Goal: Task Accomplishment & Management: Complete application form

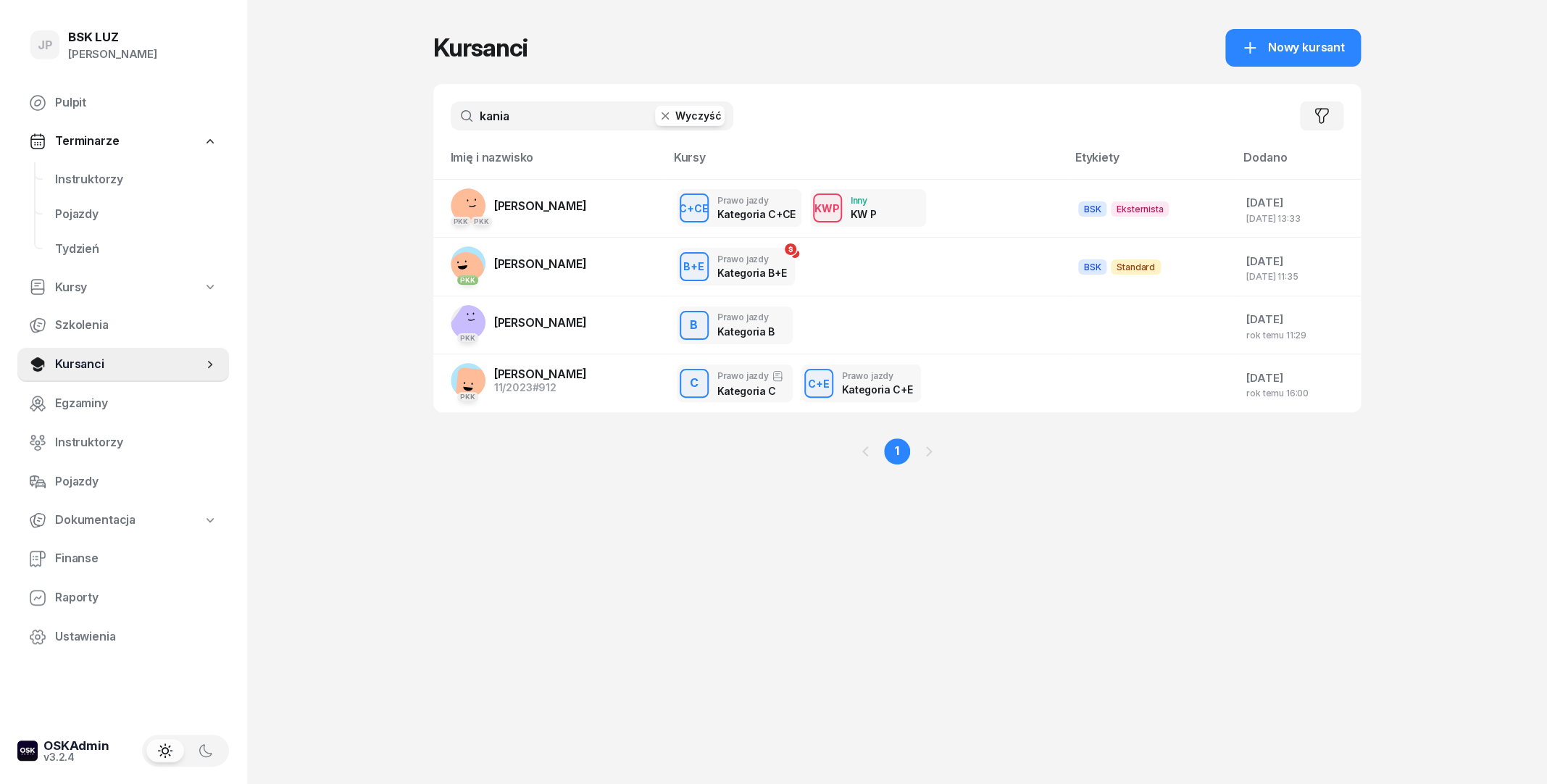
click at [671, 119] on icon "button" at bounding box center [665, 115] width 14 height 14
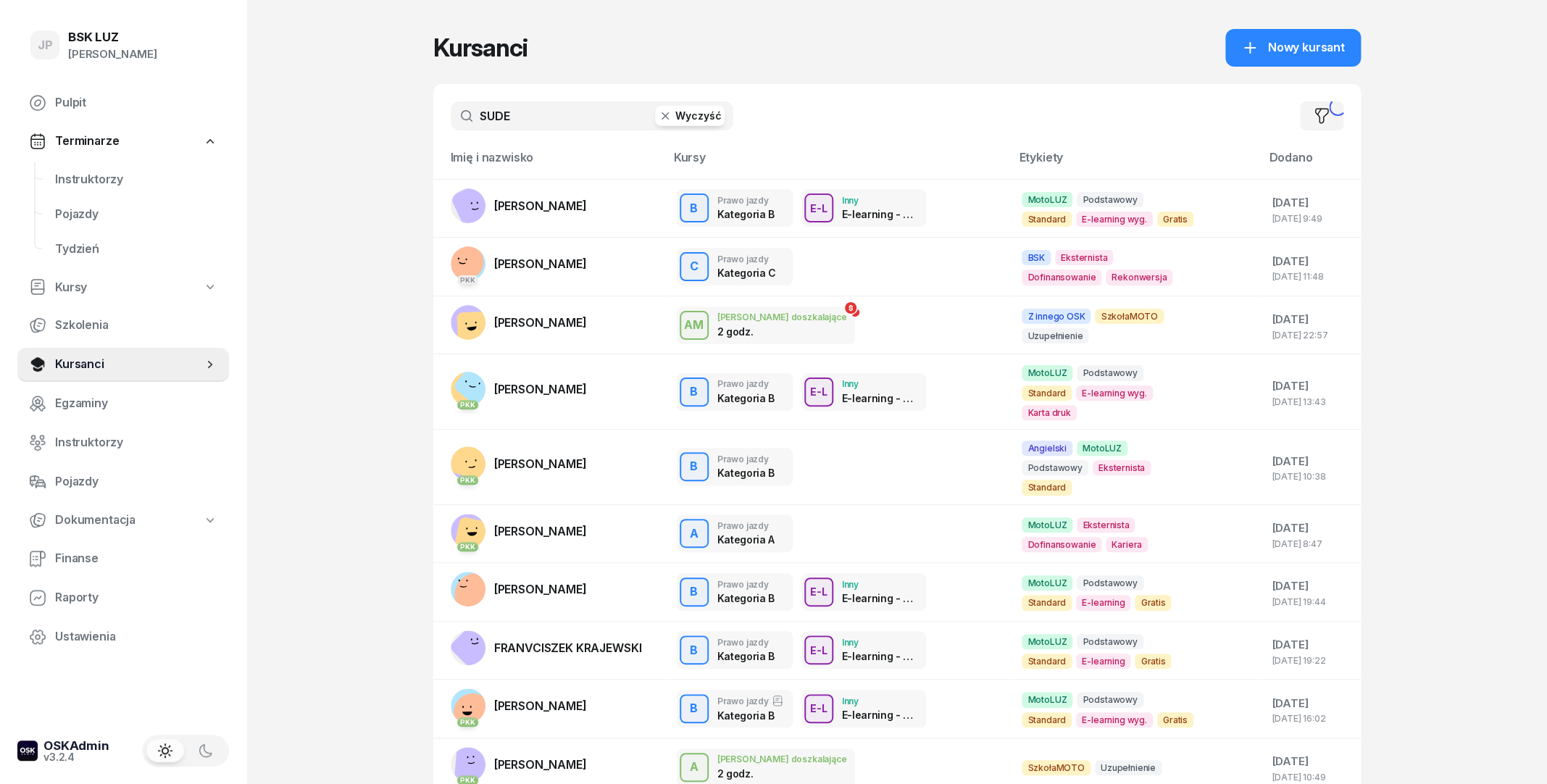
type input "SUDER"
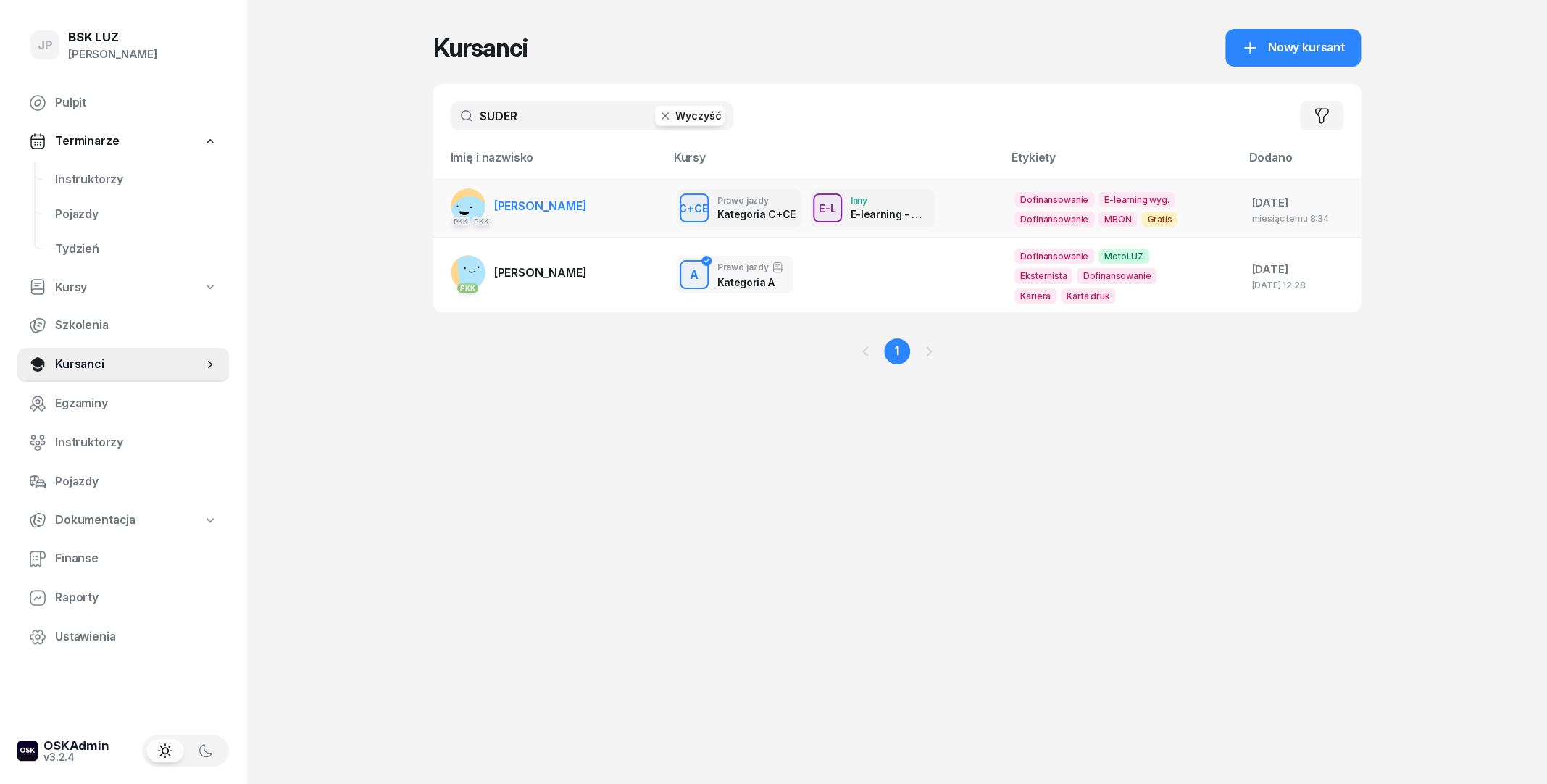
click at [523, 205] on span "[PERSON_NAME]" at bounding box center [541, 205] width 93 height 14
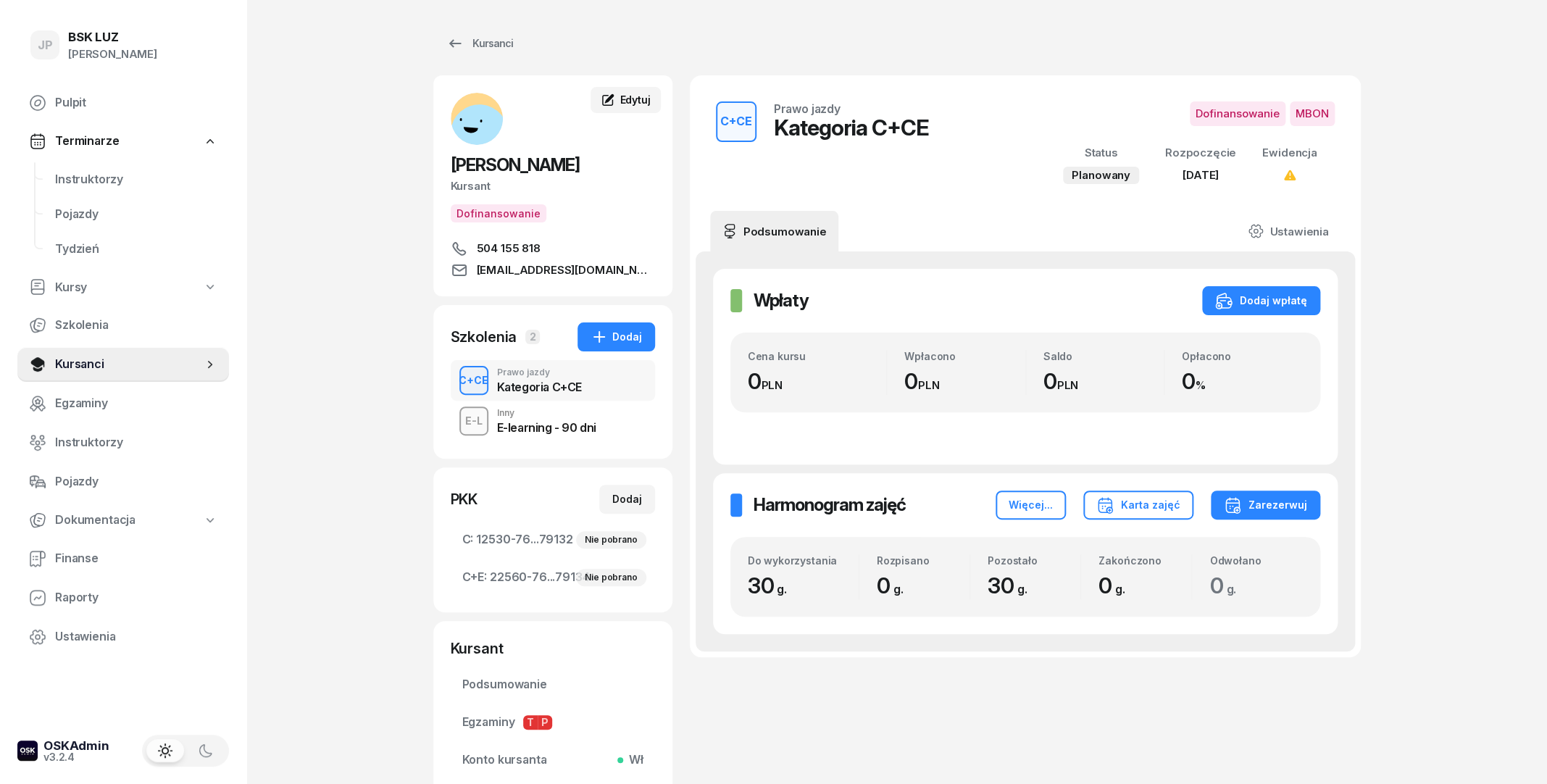
click at [632, 95] on span "Edytuj" at bounding box center [634, 100] width 31 height 12
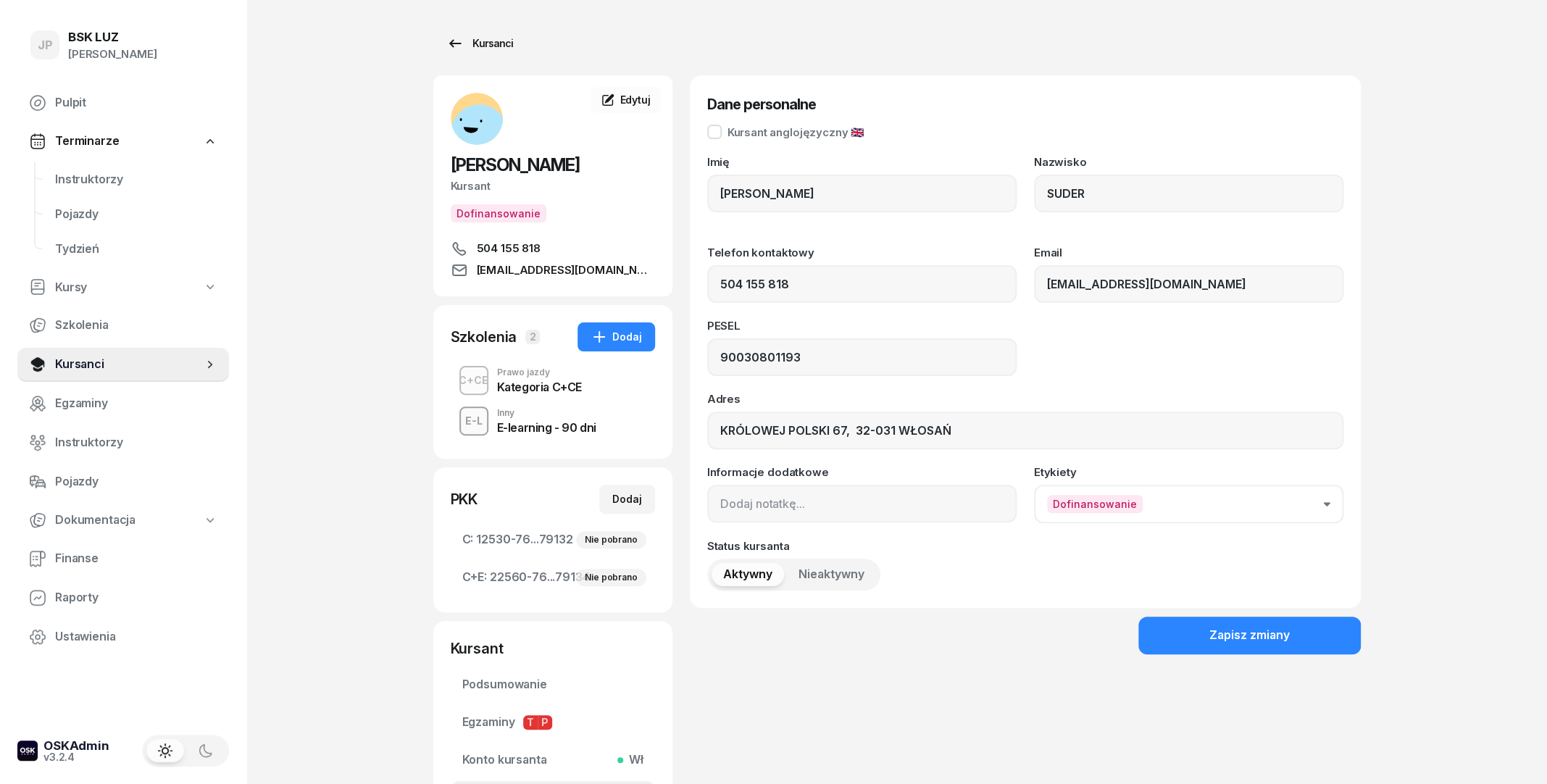
click at [484, 43] on div "Kursanci" at bounding box center [479, 43] width 67 height 17
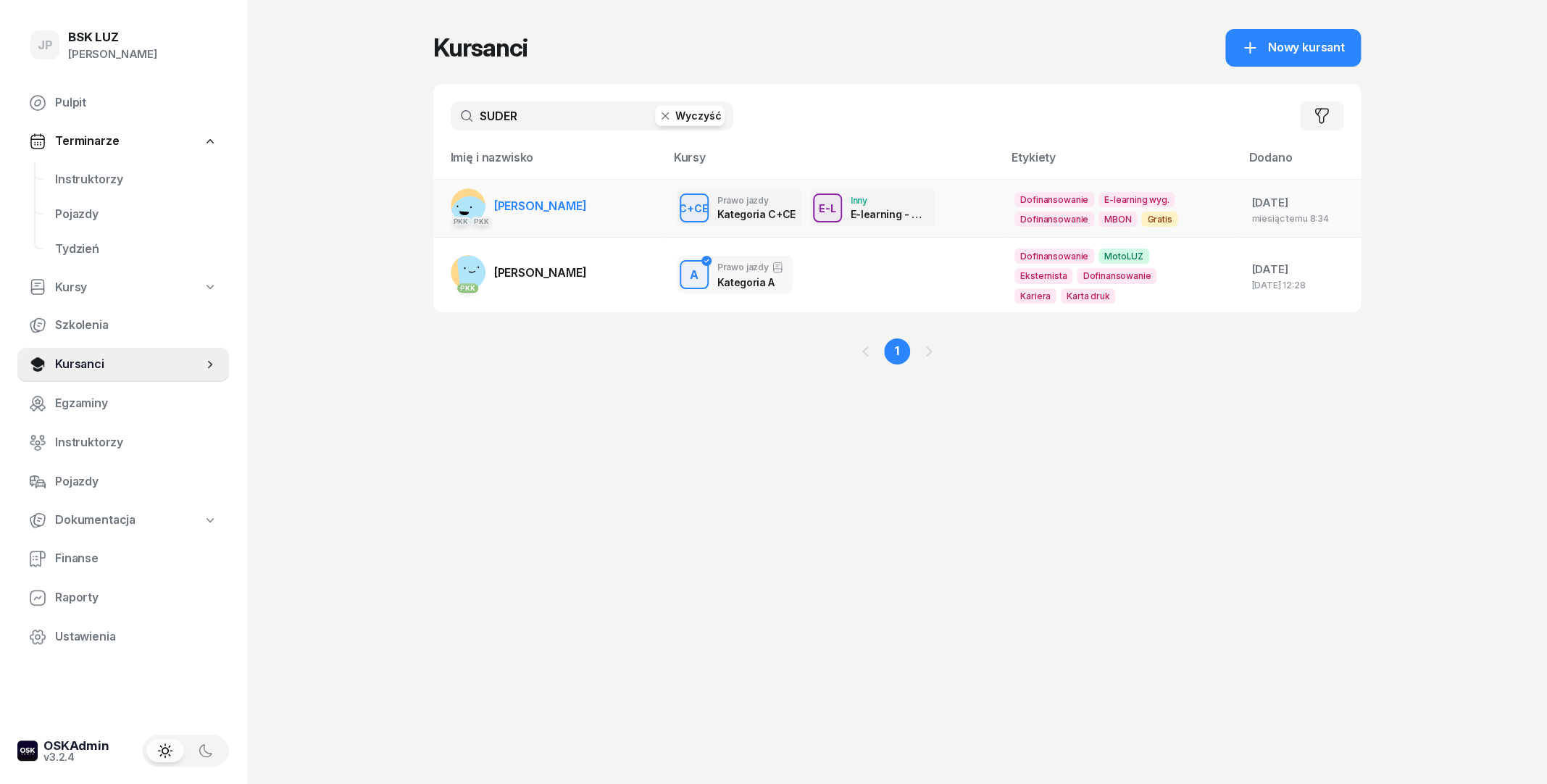
click at [587, 206] on span "[PERSON_NAME]" at bounding box center [541, 205] width 93 height 14
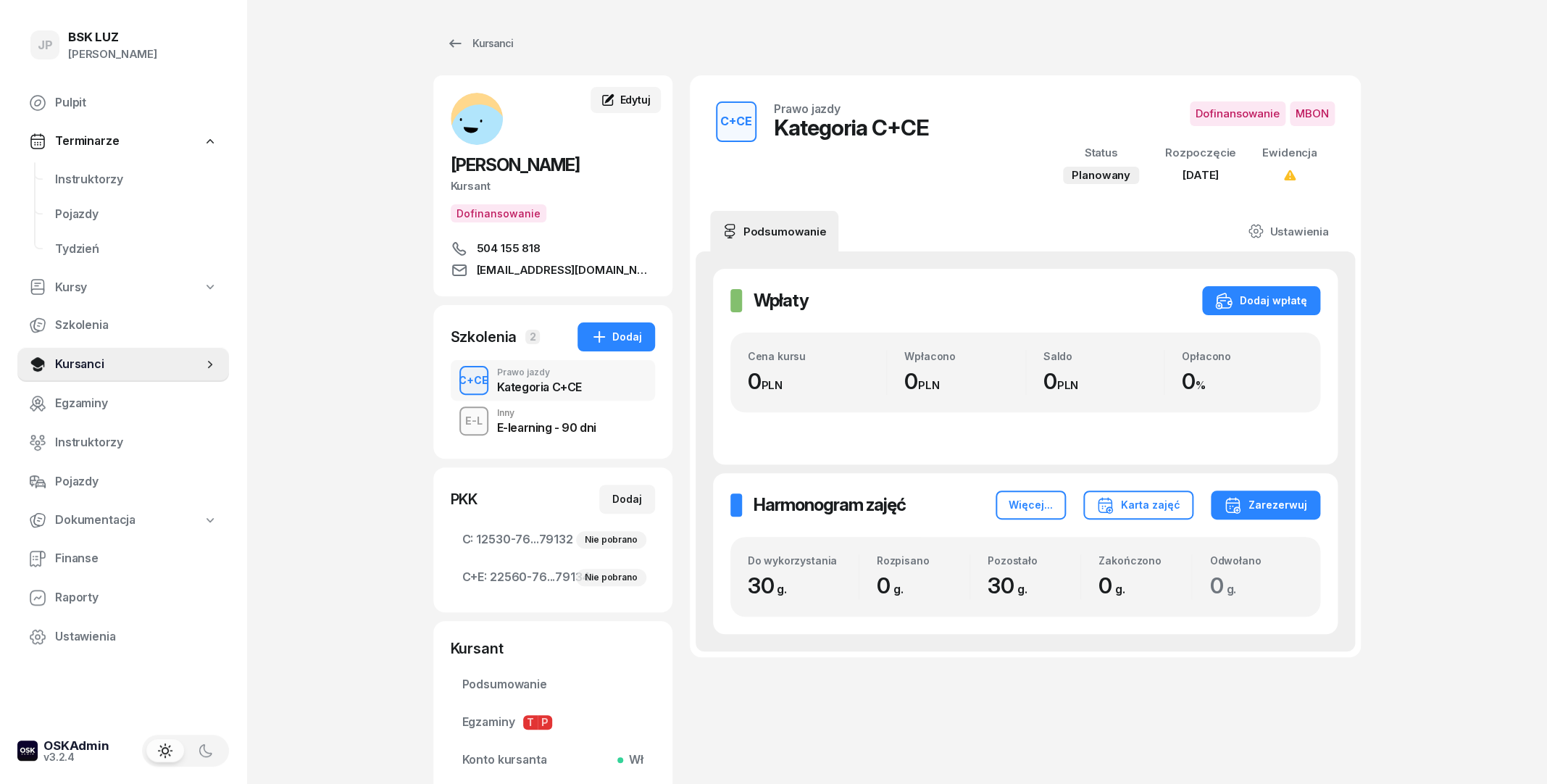
click at [616, 96] on div "Edytuj" at bounding box center [625, 100] width 49 height 14
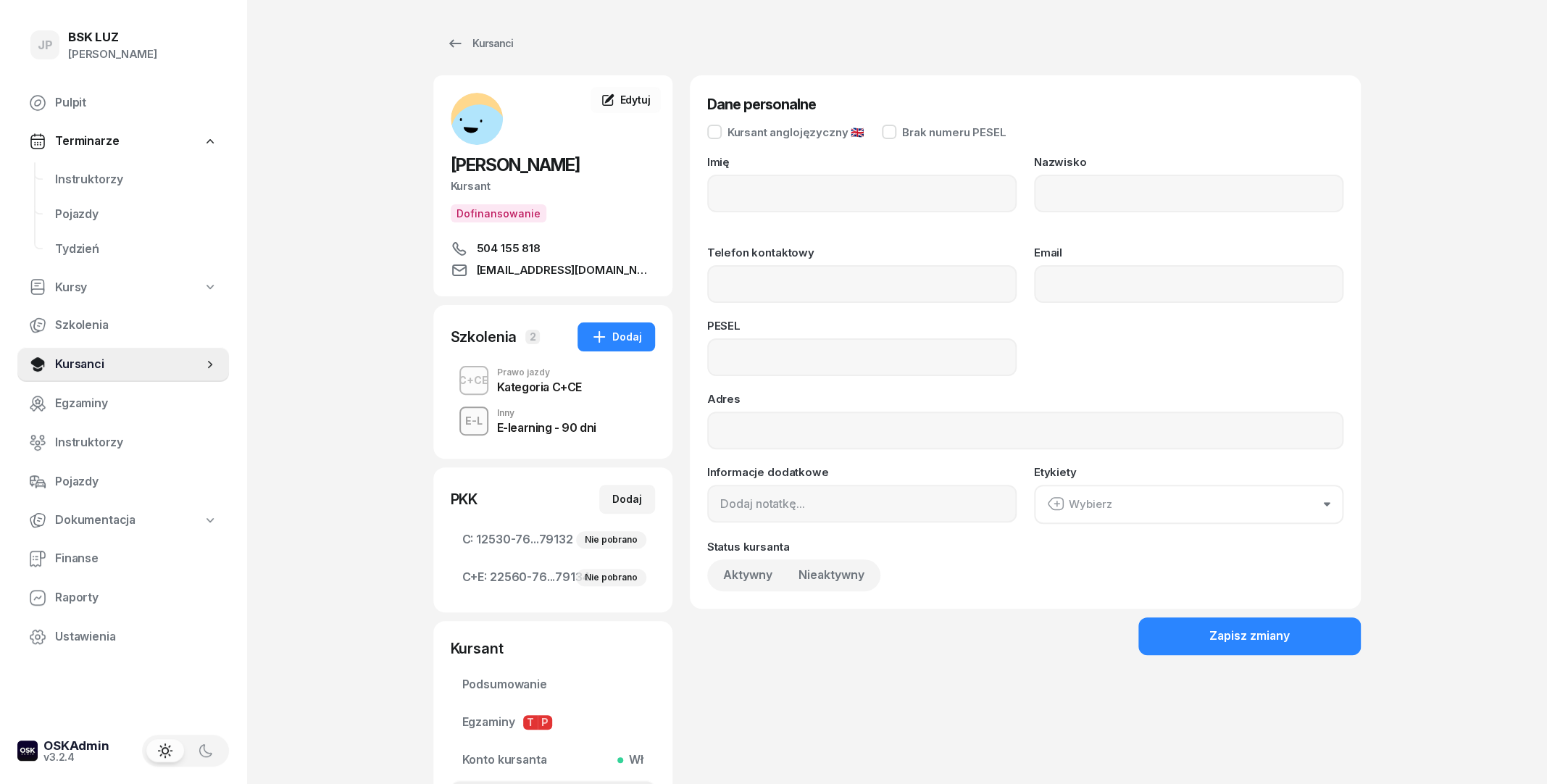
type input "[PERSON_NAME]"
type input "SUDER"
type input "504155818"
type input "[EMAIL_ADDRESS][DOMAIN_NAME]"
type input "90030801193"
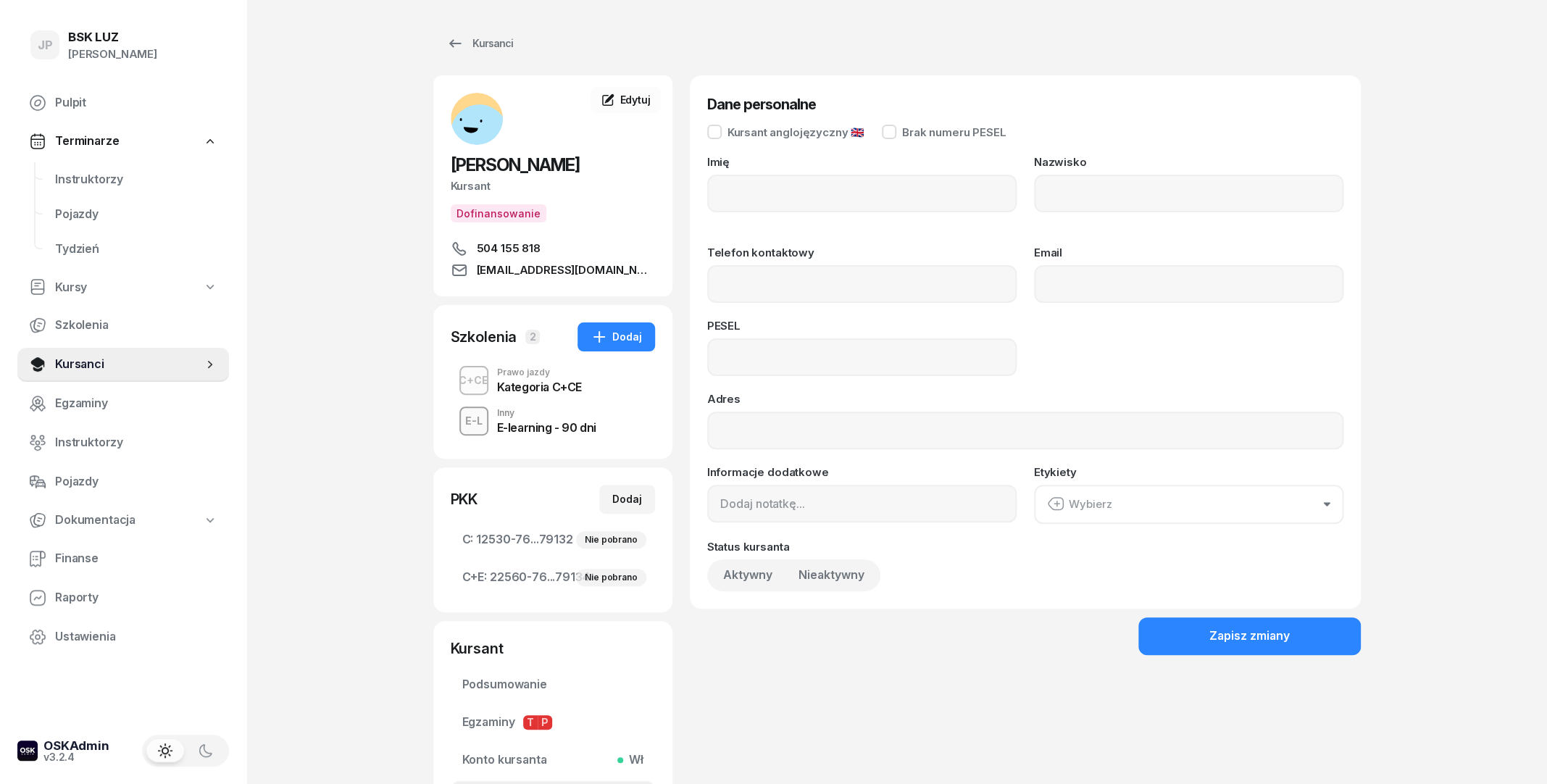
type input "KRÓLOWEJ POLSKI 67, 32-031 WŁOSAŃ"
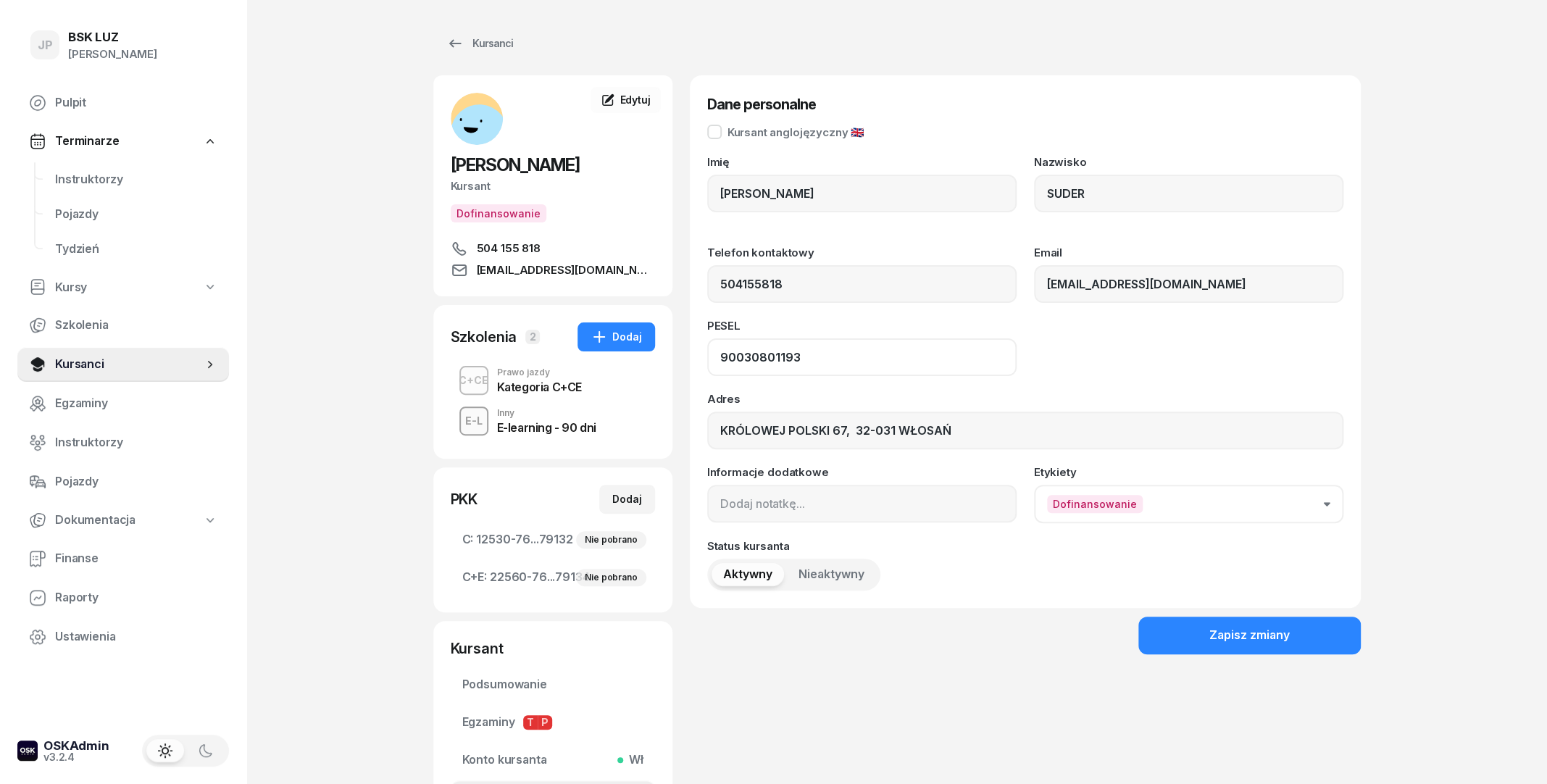
click at [772, 355] on input "90030801193" at bounding box center [862, 357] width 310 height 37
click at [483, 257] on span "504 155 818" at bounding box center [508, 248] width 64 height 17
click at [1120, 285] on input "[EMAIL_ADDRESS][DOMAIN_NAME]" at bounding box center [1189, 284] width 310 height 37
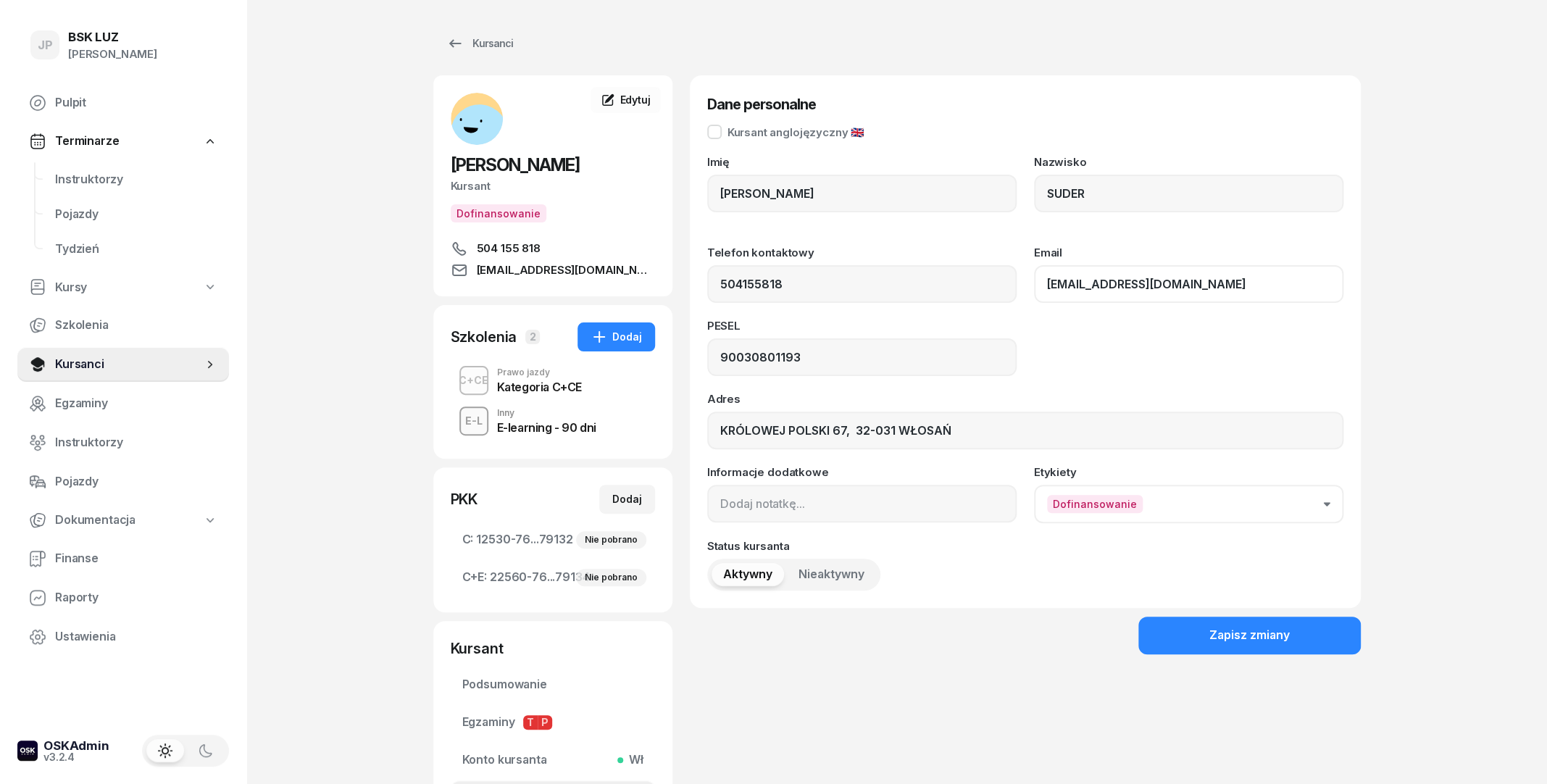
click at [1150, 285] on input "[EMAIL_ADDRESS][DOMAIN_NAME]" at bounding box center [1189, 284] width 310 height 37
drag, startPoint x: 1150, startPoint y: 285, endPoint x: 1041, endPoint y: 286, distance: 109.0
click at [1041, 286] on input "[EMAIL_ADDRESS][DOMAIN_NAME]" at bounding box center [1189, 284] width 310 height 37
click at [547, 549] on span "C: 12530-76...79132 Nie pobrano" at bounding box center [553, 539] width 181 height 19
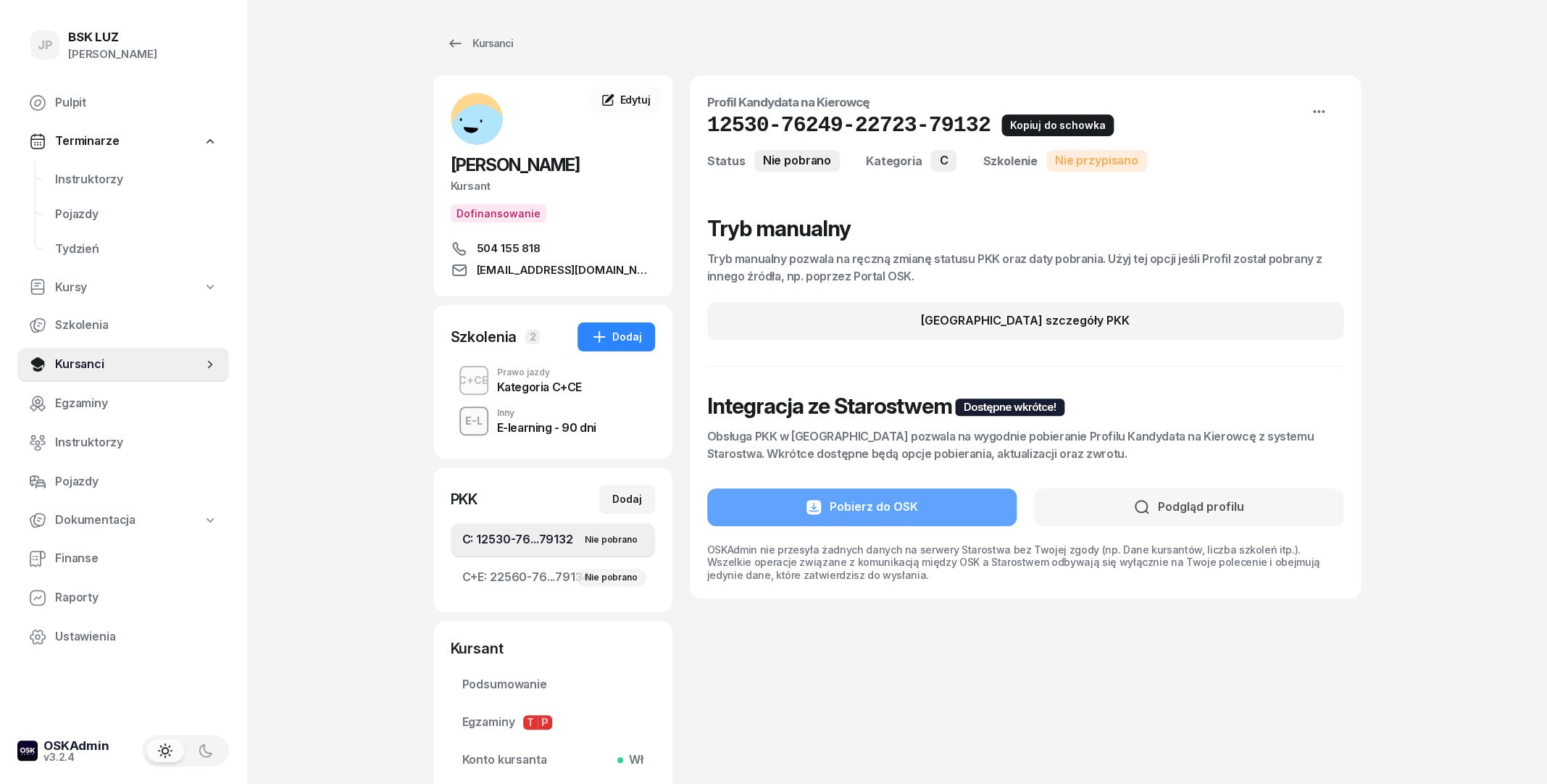
click at [1003, 126] on icon "button" at bounding box center [1011, 125] width 17 height 17
click at [517, 587] on span "C+E: 22560-76...79134 Nie pobrano" at bounding box center [553, 577] width 181 height 19
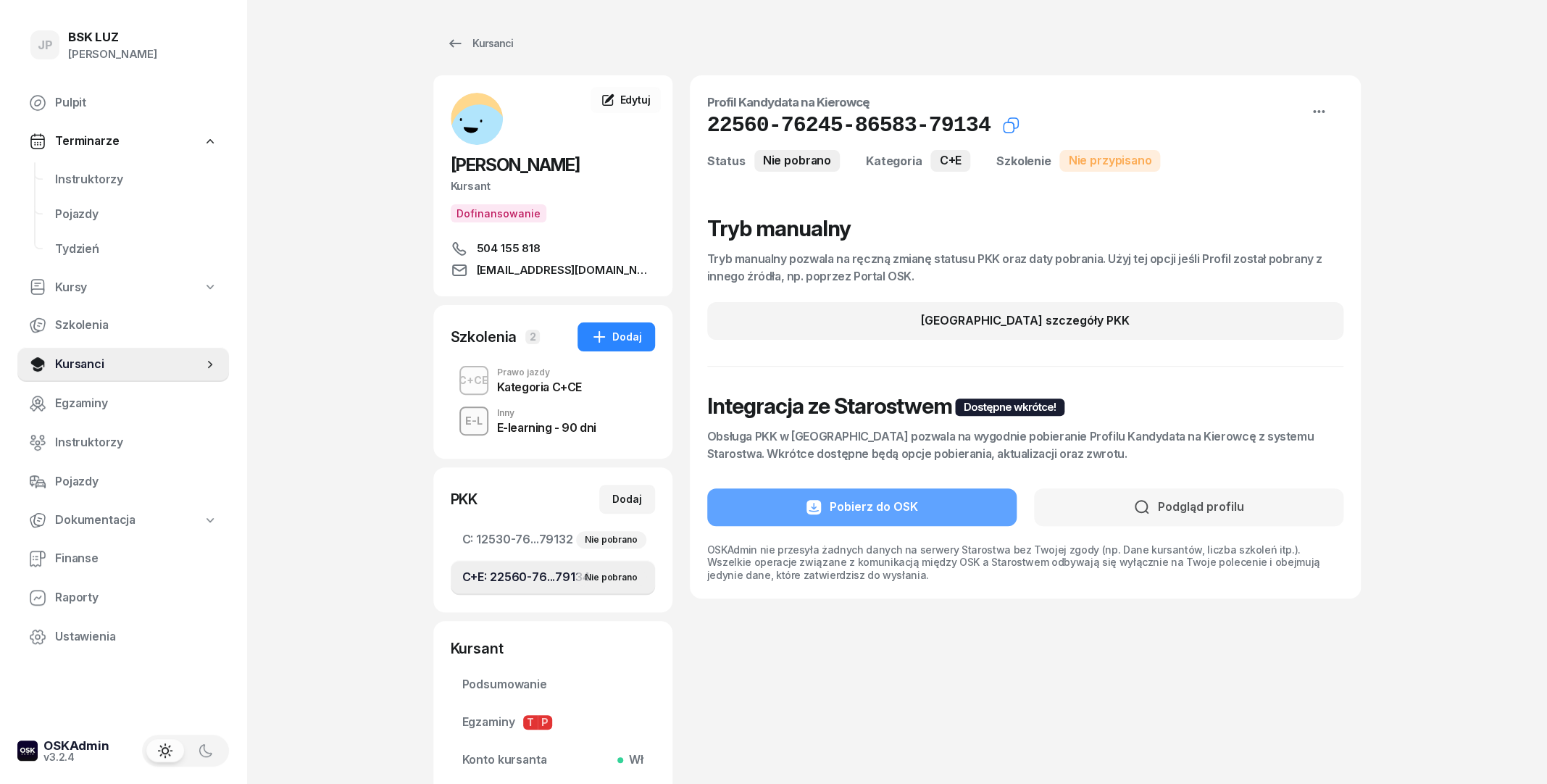
click at [1003, 121] on icon "button" at bounding box center [1011, 125] width 17 height 17
click at [523, 393] on div "Kategoria C+CE" at bounding box center [539, 386] width 85 height 11
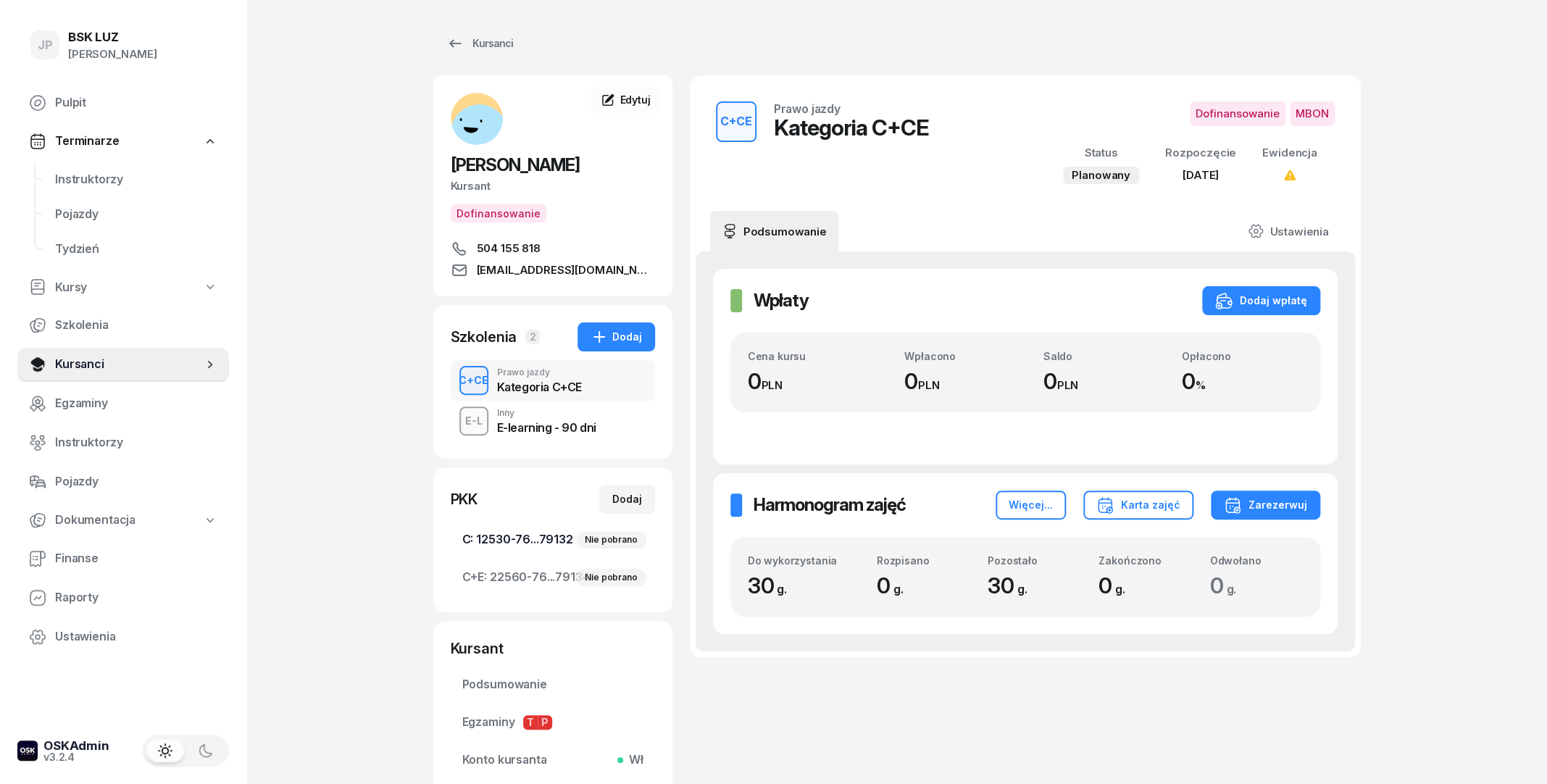
click at [517, 549] on span "C: 12530-76...79132 Nie pobrano" at bounding box center [553, 539] width 181 height 19
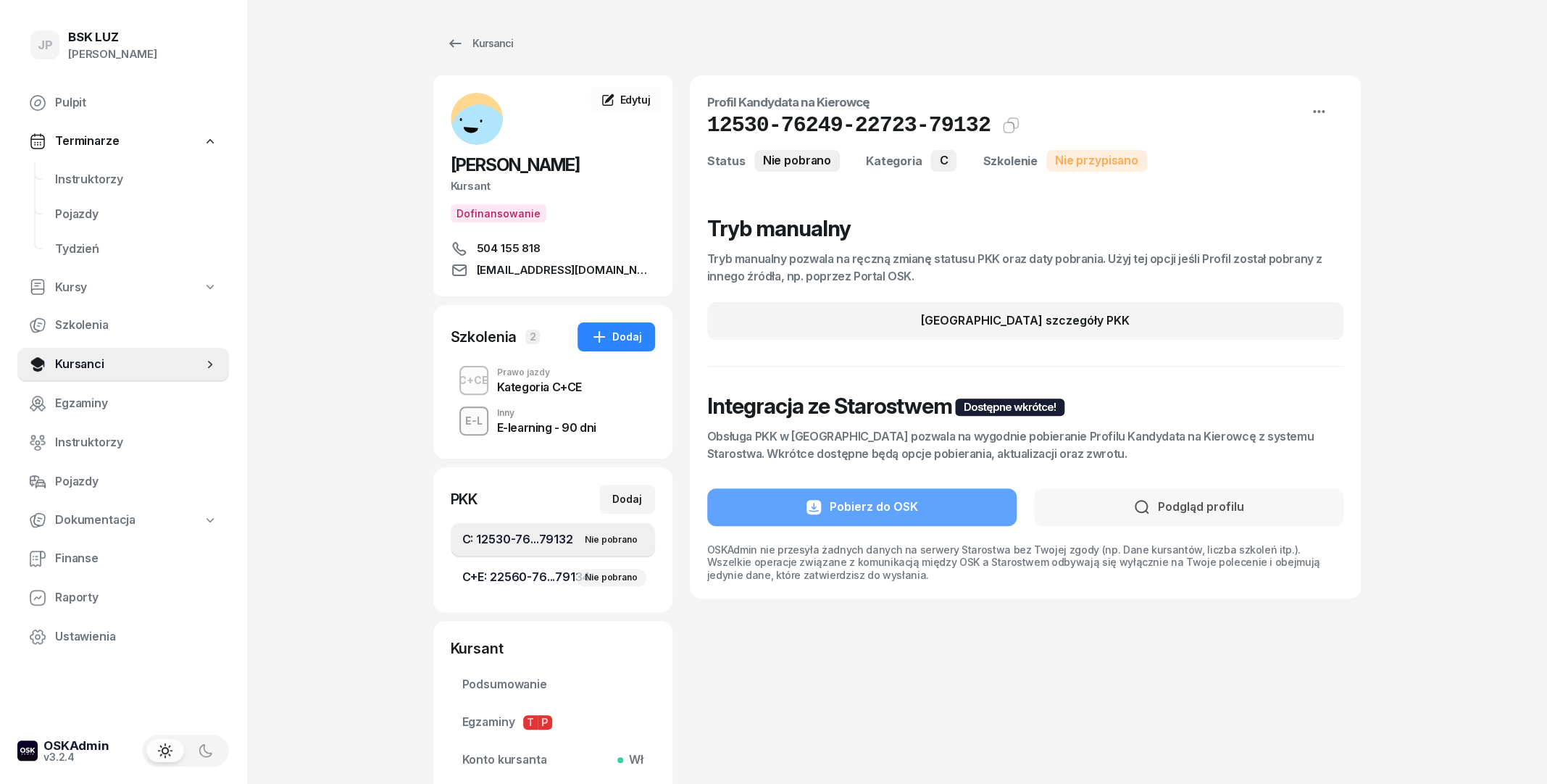
click at [526, 587] on span "C+E: 22560-76...79134 Nie pobrano" at bounding box center [553, 577] width 181 height 19
click at [526, 557] on link "C: 12530-76...79132 Nie pobrano" at bounding box center [553, 540] width 205 height 34
click at [536, 433] on div "E-learning - 90 dni" at bounding box center [547, 426] width 99 height 11
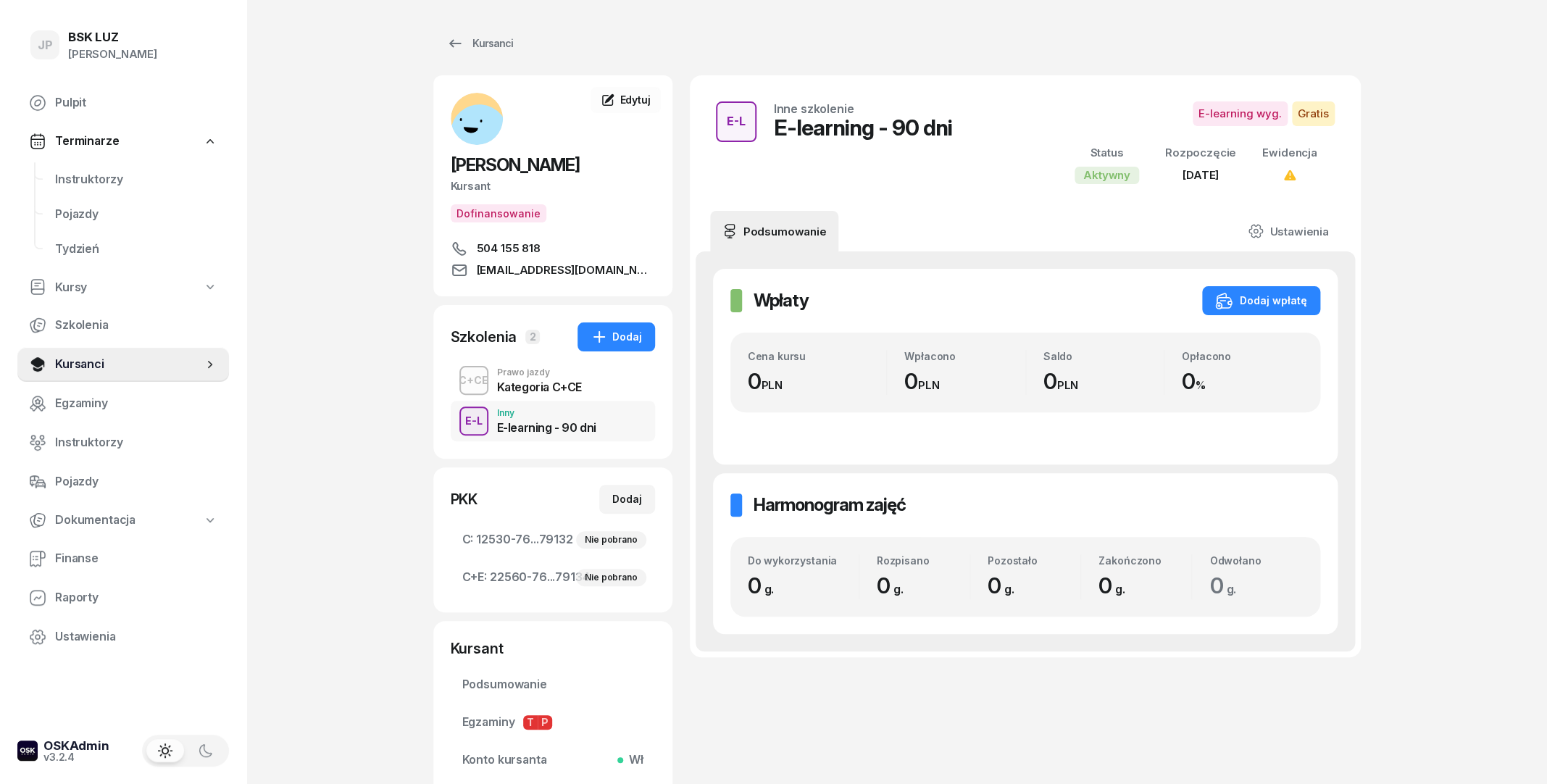
click at [539, 393] on div "Kategoria C+CE" at bounding box center [539, 386] width 85 height 11
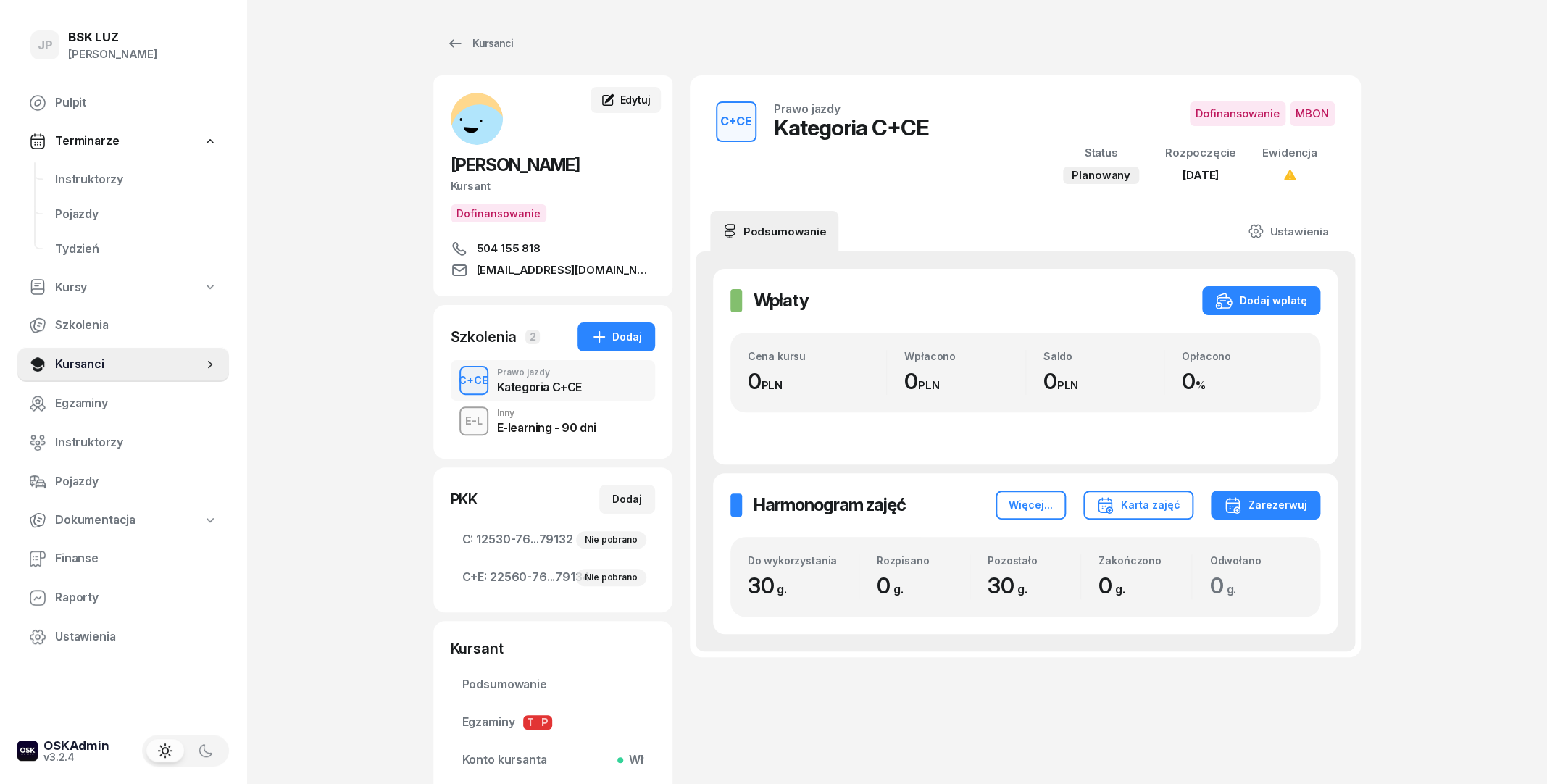
click at [610, 94] on icon at bounding box center [607, 100] width 14 height 14
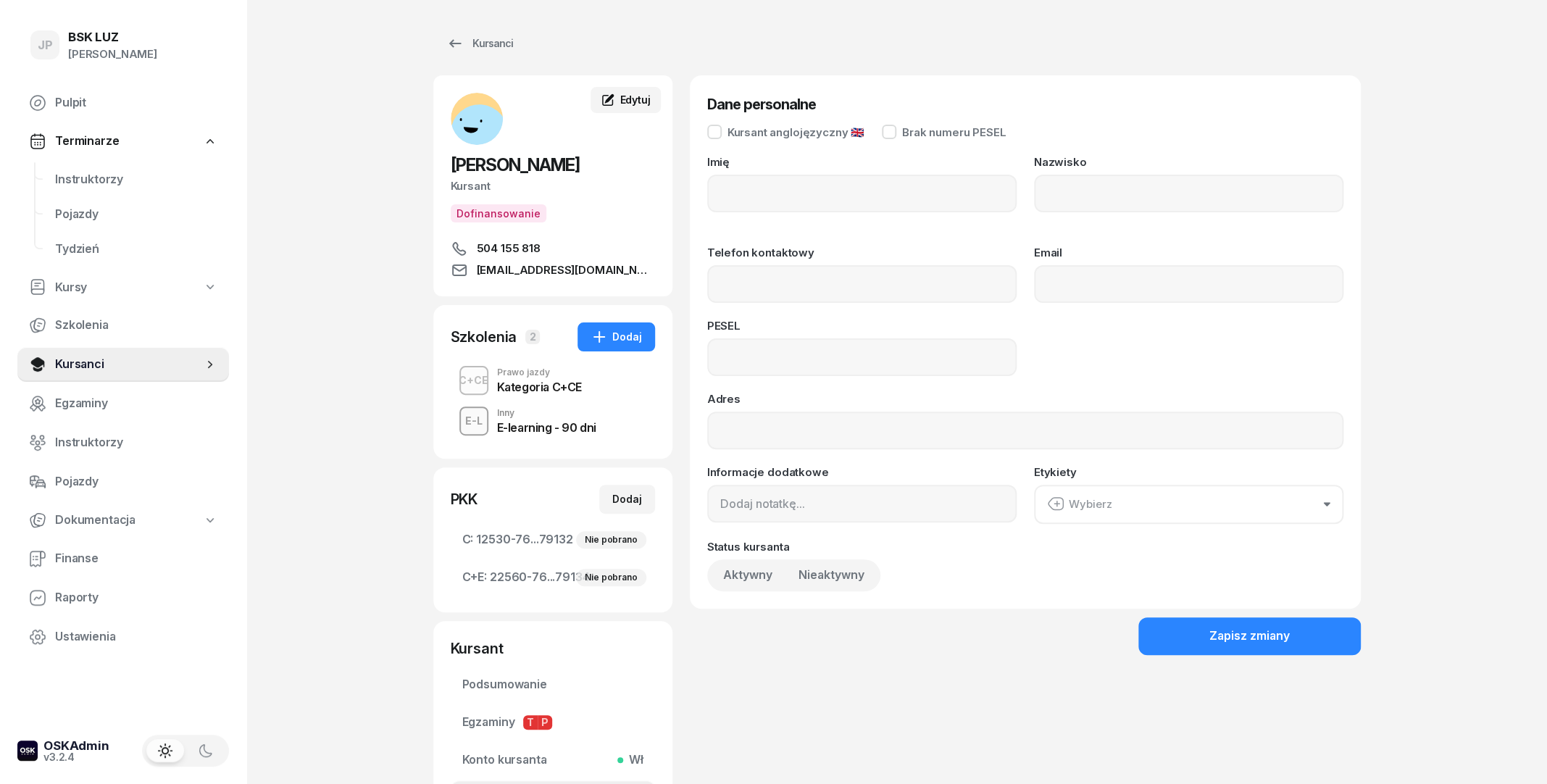
type input "[PERSON_NAME]"
type input "SUDER"
type input "504155818"
type input "[EMAIL_ADDRESS][DOMAIN_NAME]"
type input "90030801193"
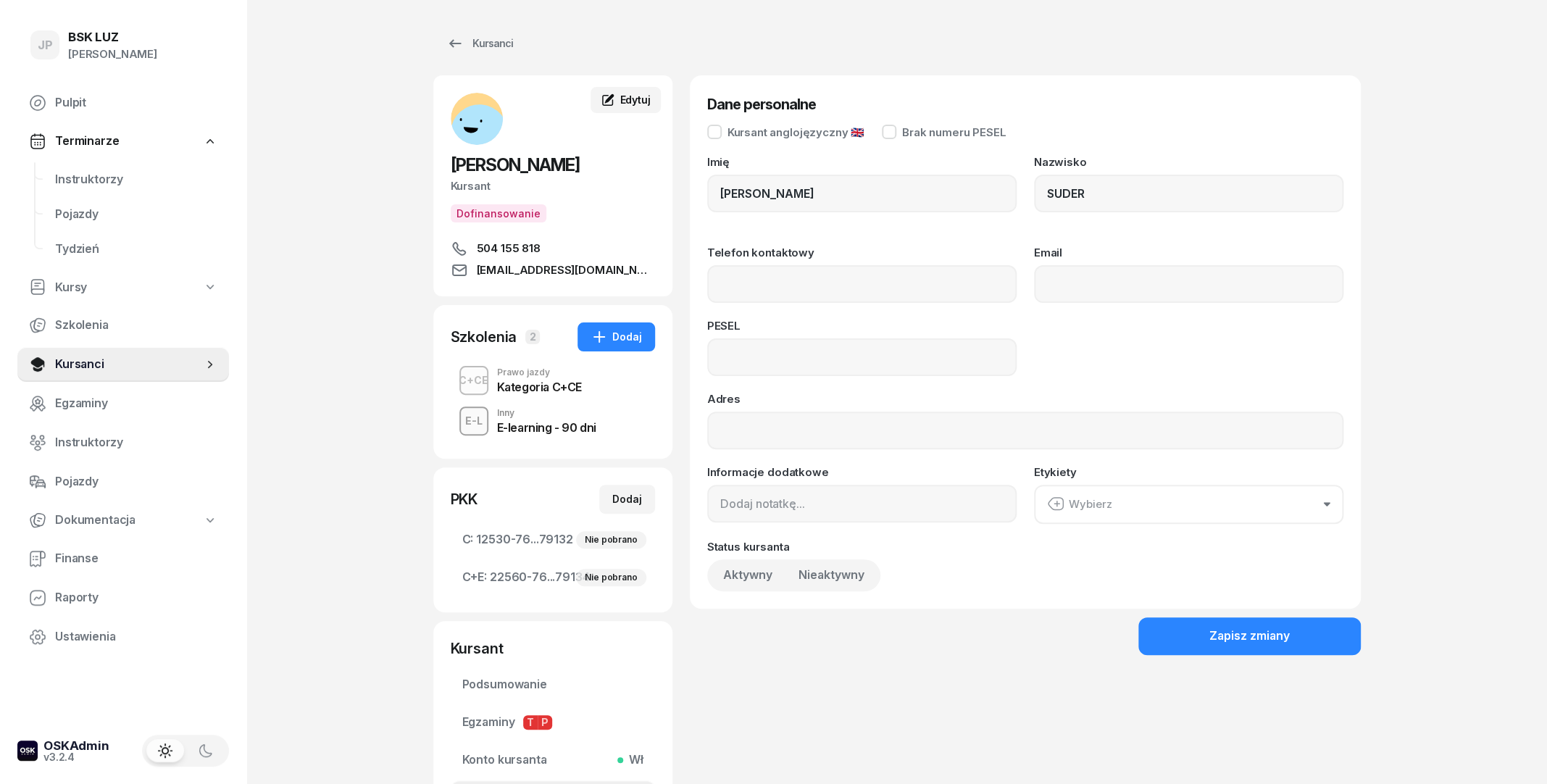
type input "KRÓLOWEJ POLSKI 67, 32-031 WŁOSAŃ"
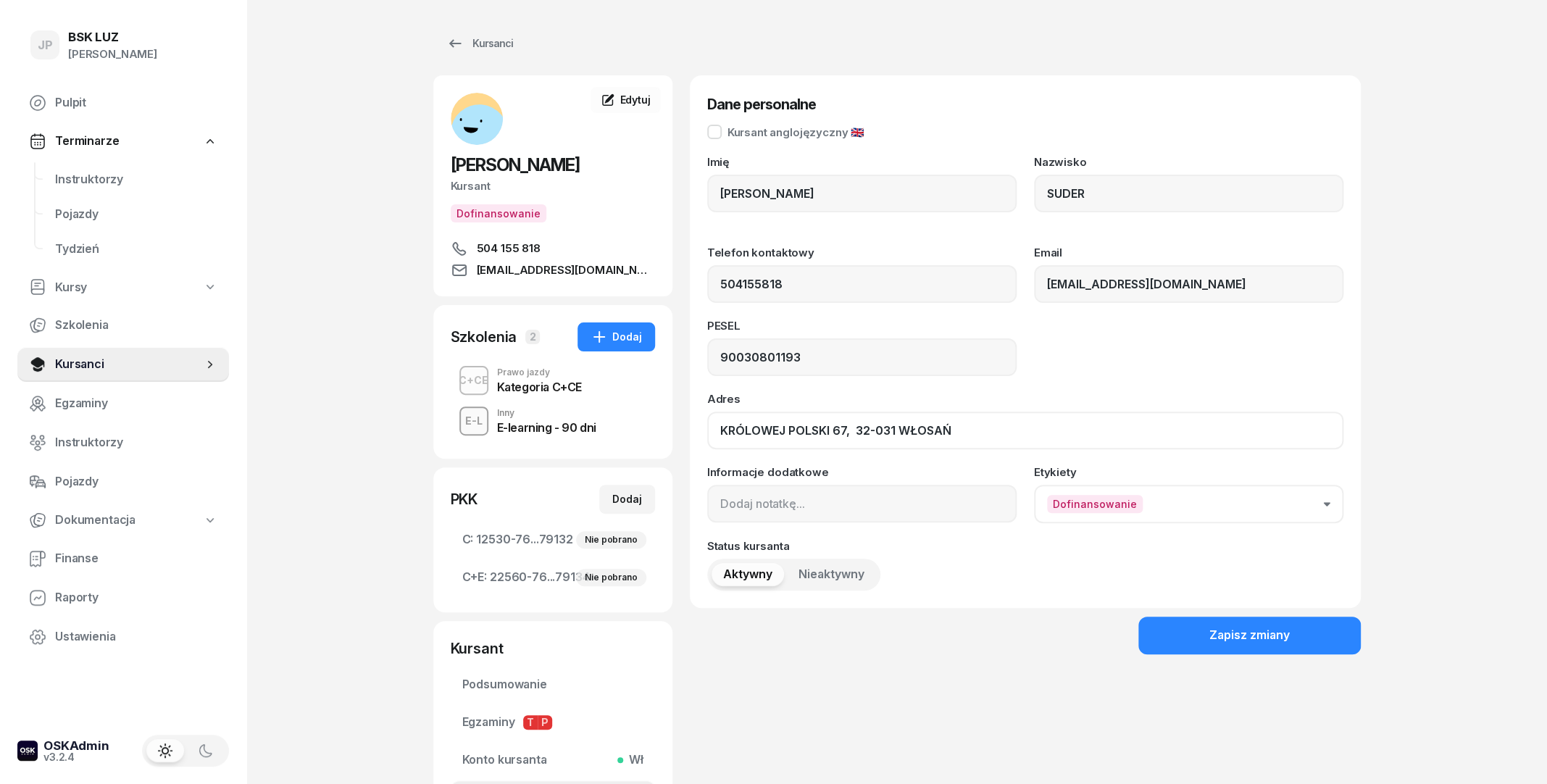
drag, startPoint x: 713, startPoint y: 428, endPoint x: 822, endPoint y: 432, distance: 109.1
click at [822, 432] on input "KRÓLOWEJ POLSKI 67, 32-031 WŁOSAŃ" at bounding box center [1025, 430] width 637 height 37
drag, startPoint x: 719, startPoint y: 434, endPoint x: 847, endPoint y: 434, distance: 128.0
click at [847, 434] on input "KRÓLOWEJ POLSKI 67, 32-031 WŁOSAŃ" at bounding box center [1025, 430] width 637 height 37
click at [982, 425] on input "KRÓLOWEJ POLSKI 67, 32-031 WŁOSAŃ" at bounding box center [1025, 430] width 637 height 37
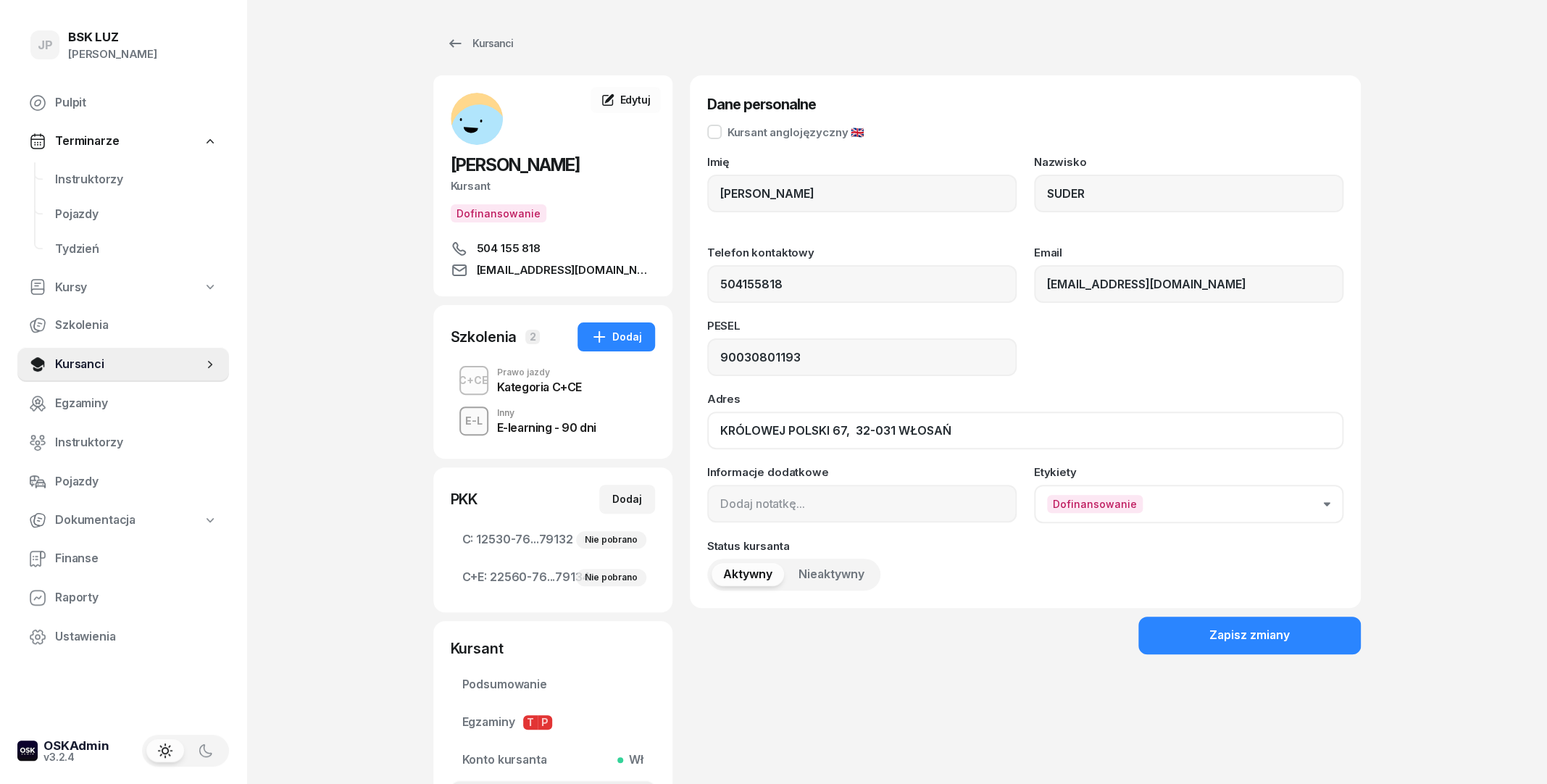
drag, startPoint x: 969, startPoint y: 428, endPoint x: 854, endPoint y: 438, distance: 115.4
click at [854, 438] on input "KRÓLOWEJ POLSKI 67, 32-031 WŁOSAŃ" at bounding box center [1025, 430] width 637 height 37
click at [471, 39] on div "Kursanci" at bounding box center [479, 43] width 67 height 17
